Goal: Entertainment & Leisure: Consume media (video, audio)

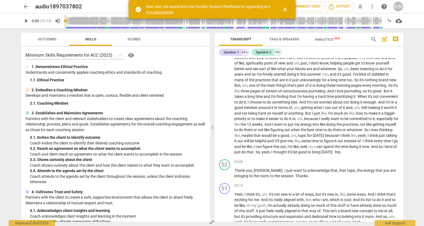
scroll to position [234, 0]
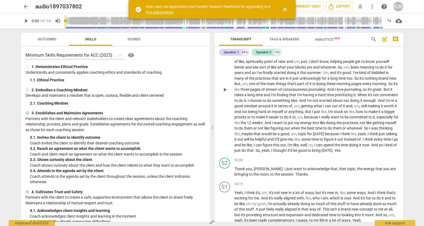
click at [225, 92] on span "play_arrow" at bounding box center [225, 90] width 7 height 7
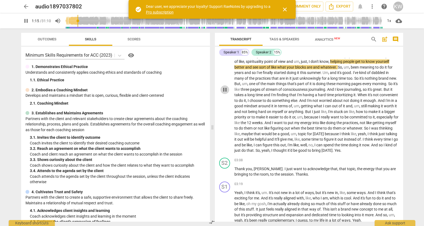
click at [225, 92] on span "pause" at bounding box center [225, 90] width 7 height 7
click at [225, 93] on span "play_arrow" at bounding box center [225, 90] width 7 height 7
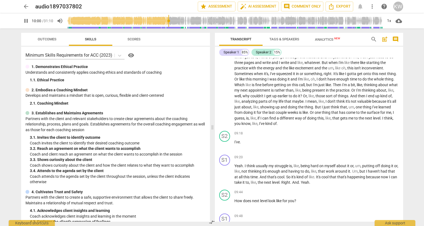
scroll to position [1003, 0]
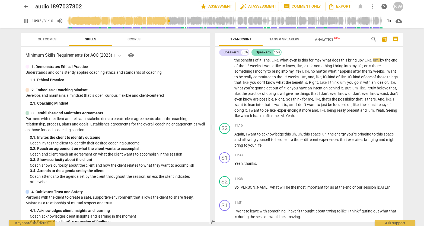
click at [262, 51] on div "Speaker 2" at bounding box center [263, 52] width 15 height 5
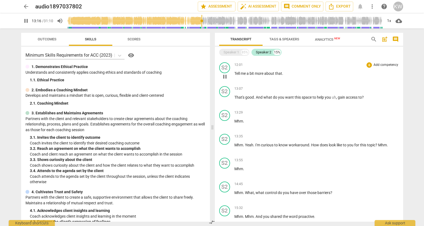
scroll to position [387, 0]
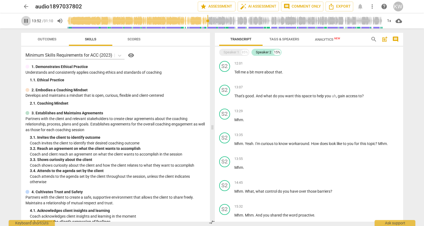
click at [26, 21] on span "pause" at bounding box center [26, 21] width 7 height 7
click at [24, 21] on span "play_arrow" at bounding box center [26, 21] width 7 height 7
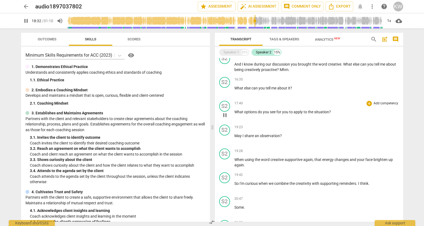
scroll to position [563, 0]
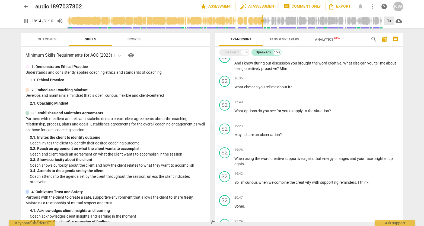
click at [390, 21] on div "1x" at bounding box center [389, 21] width 10 height 9
click at [390, 43] on li "1.25x" at bounding box center [393, 42] width 18 height 10
click at [389, 21] on div "1.25x" at bounding box center [389, 21] width 10 height 9
click at [391, 50] on li "1.5x" at bounding box center [393, 52] width 18 height 10
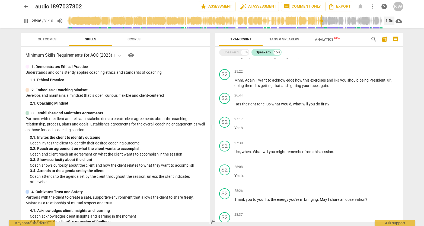
scroll to position [813, 0]
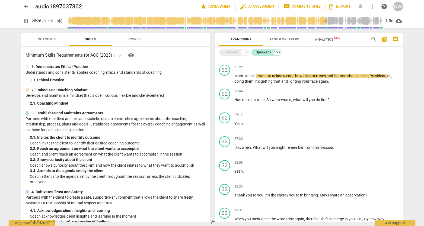
click at [24, 21] on span "pause" at bounding box center [26, 21] width 7 height 7
type input "1527"
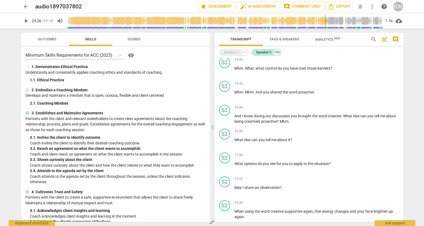
scroll to position [510, 0]
